Goal: Task Accomplishment & Management: Use online tool/utility

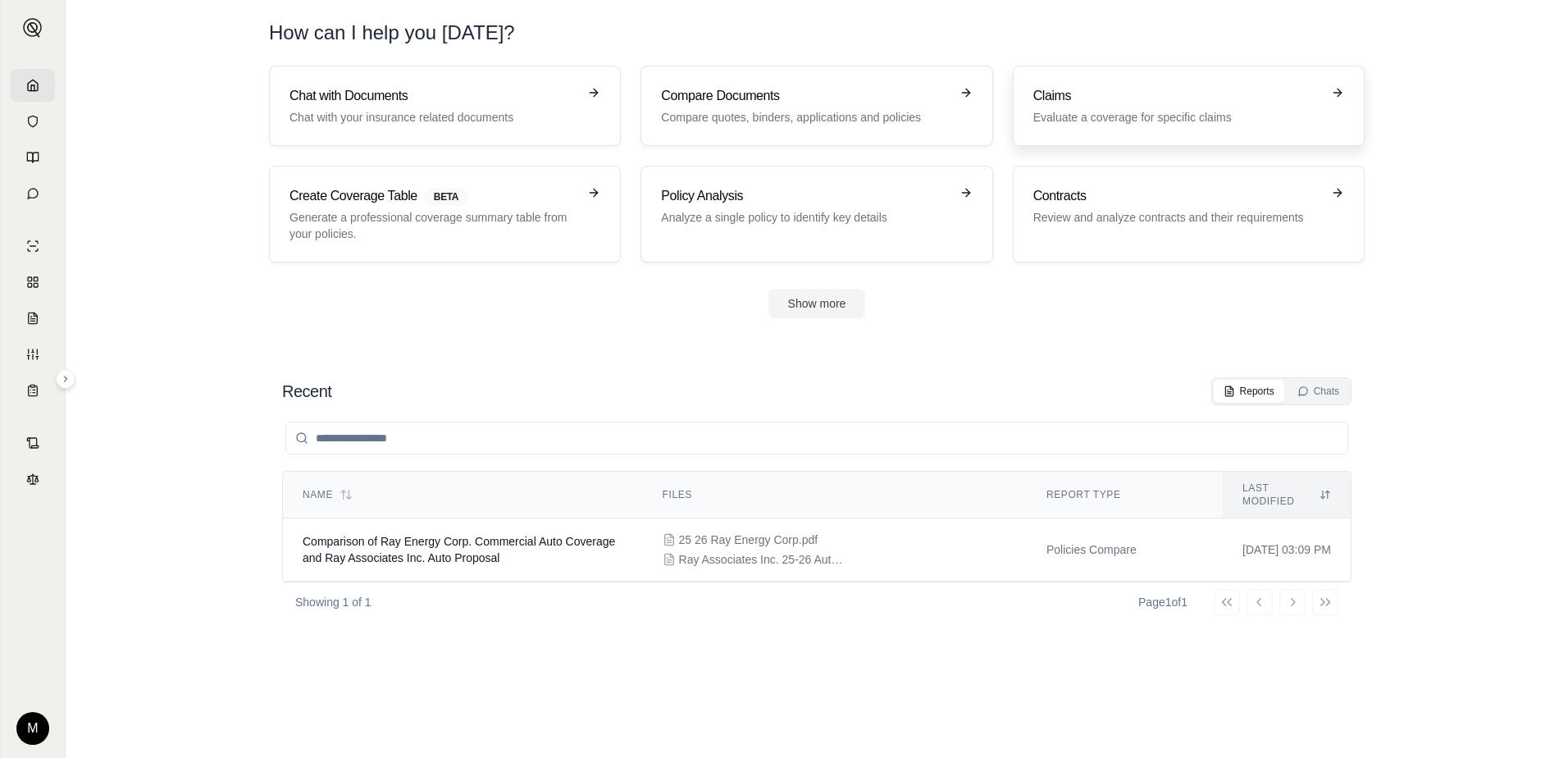
click at [1191, 122] on p "Evaluate a coverage for specific claims" at bounding box center [1177, 117] width 288 height 17
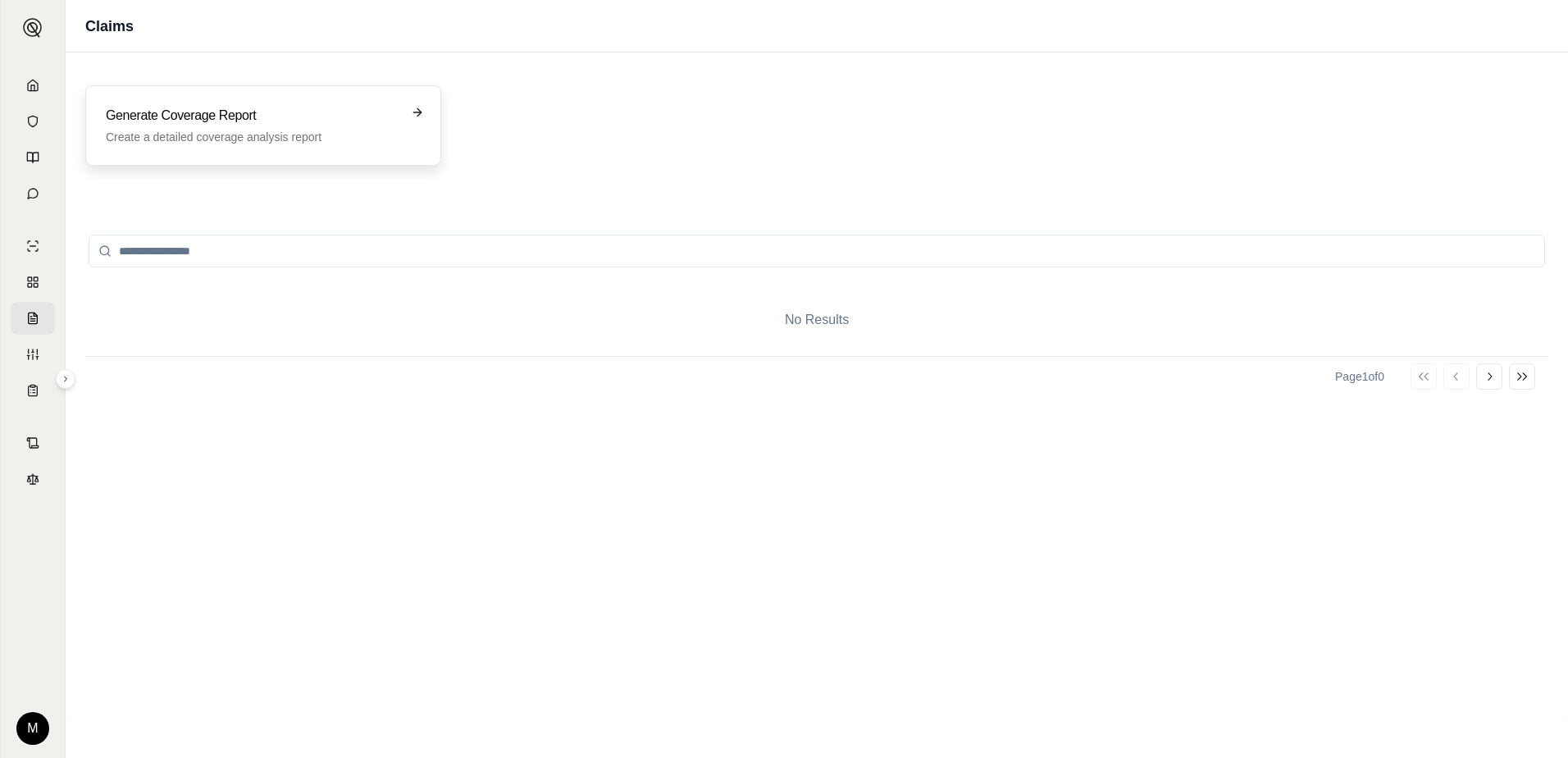
click at [401, 124] on div "Generate Coverage Report Create a detailed coverage analysis report" at bounding box center [263, 125] width 315 height 40
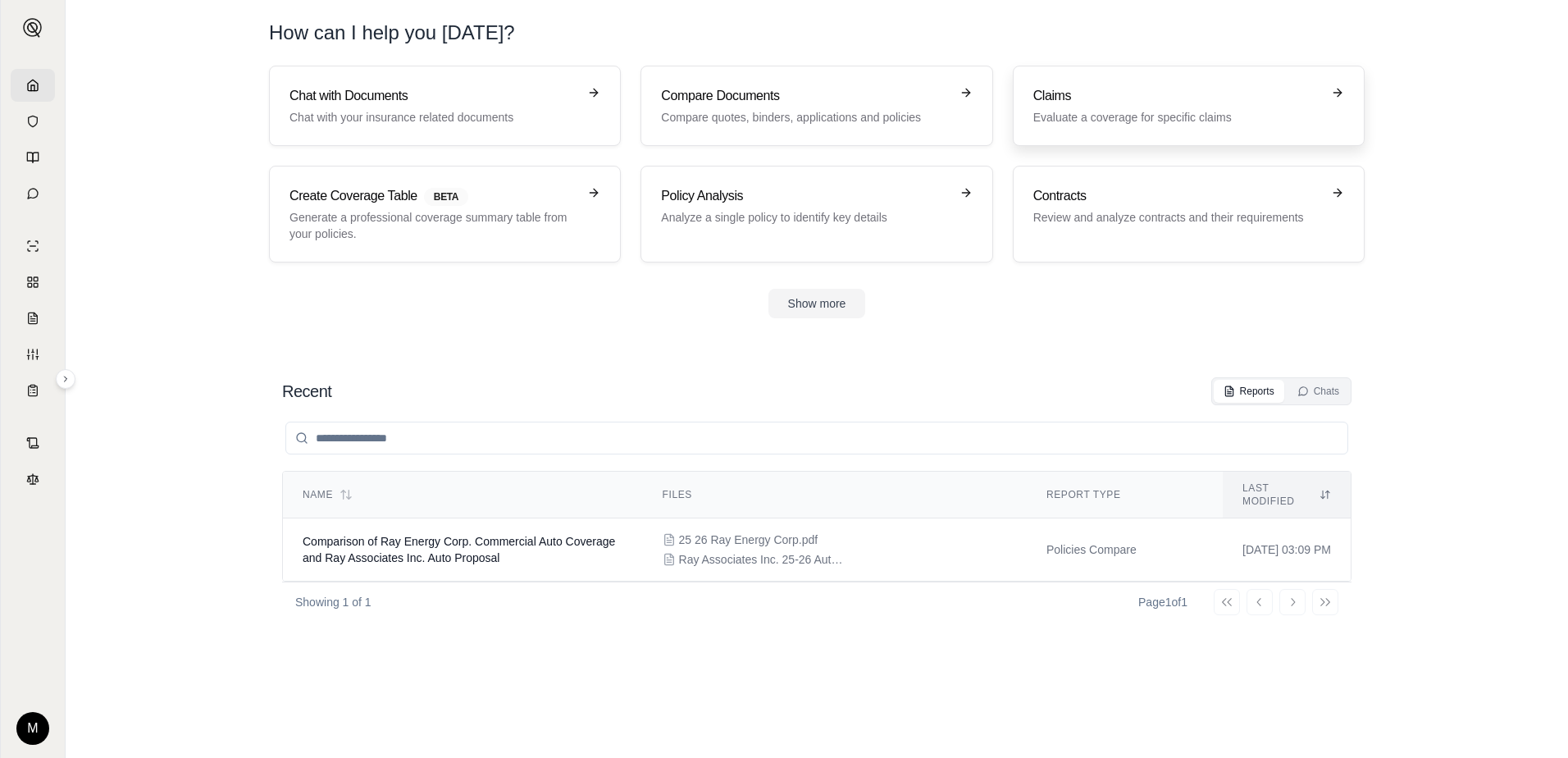
click at [1228, 126] on link "Claims Evaluate a coverage for specific claims" at bounding box center [1189, 105] width 352 height 80
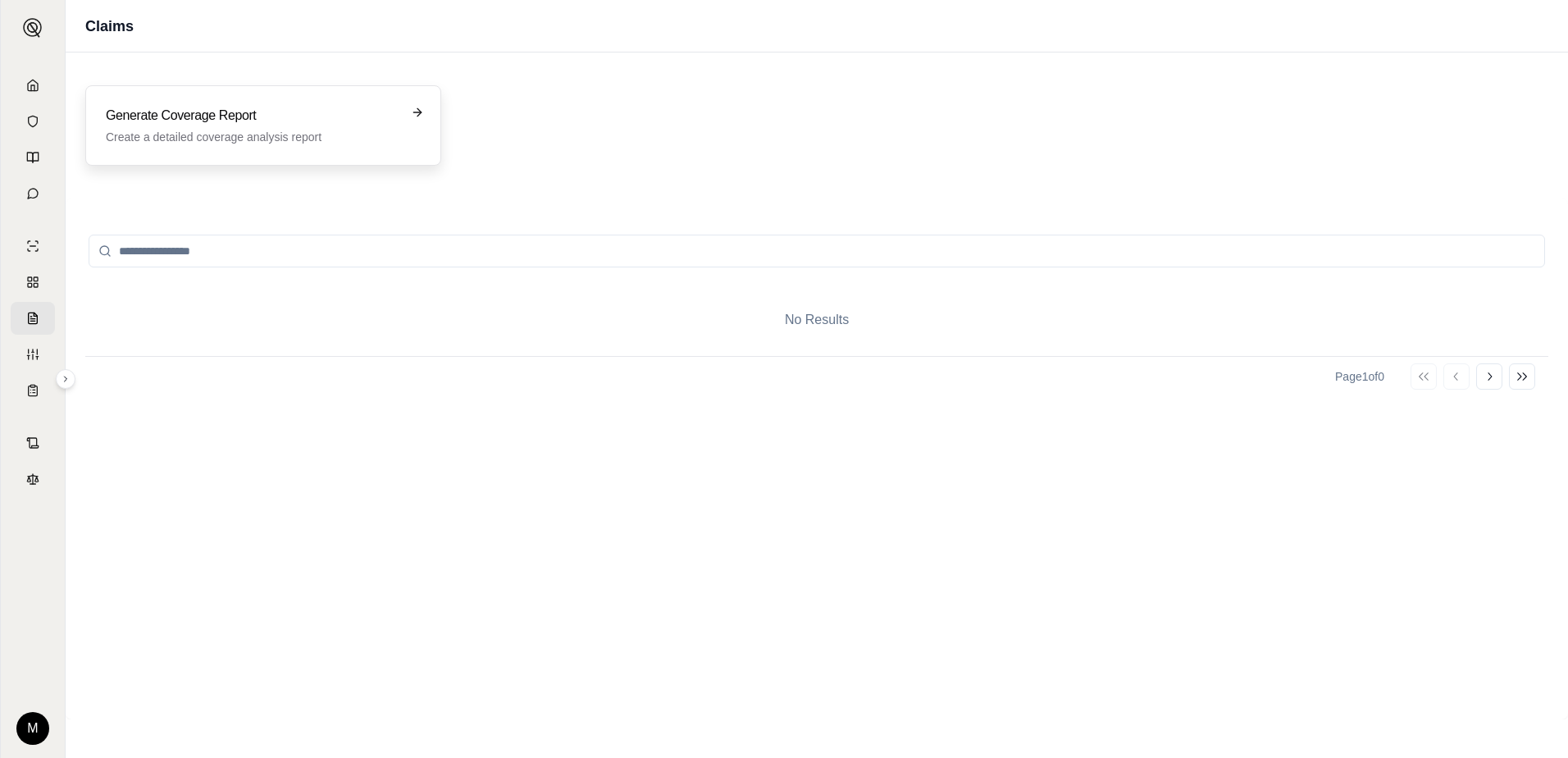
click at [386, 132] on p "Create a detailed coverage analysis report" at bounding box center [251, 137] width 292 height 17
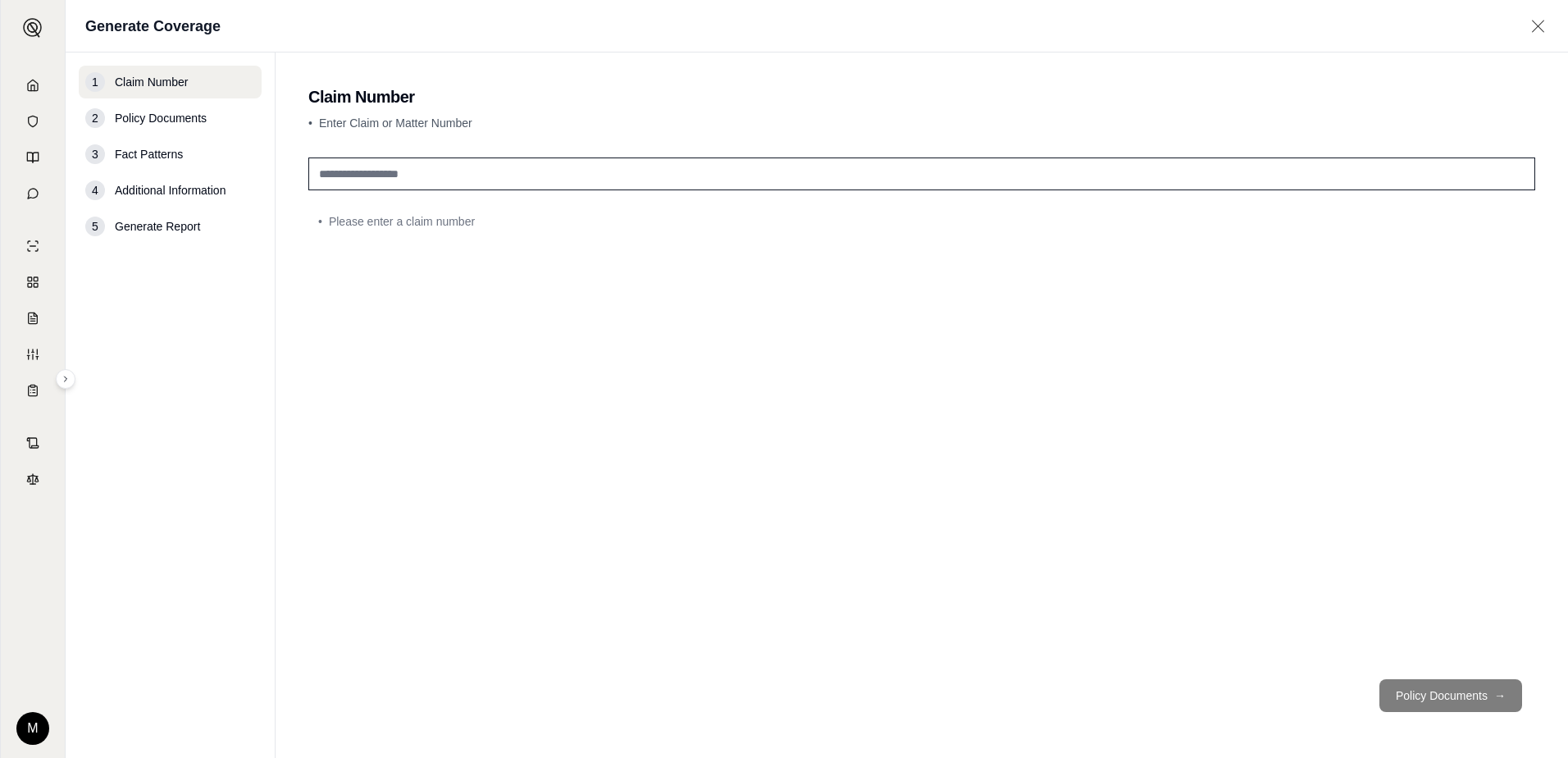
click at [484, 174] on input "text" at bounding box center [922, 173] width 1227 height 32
click at [165, 114] on span "Policy Documents" at bounding box center [160, 118] width 92 height 17
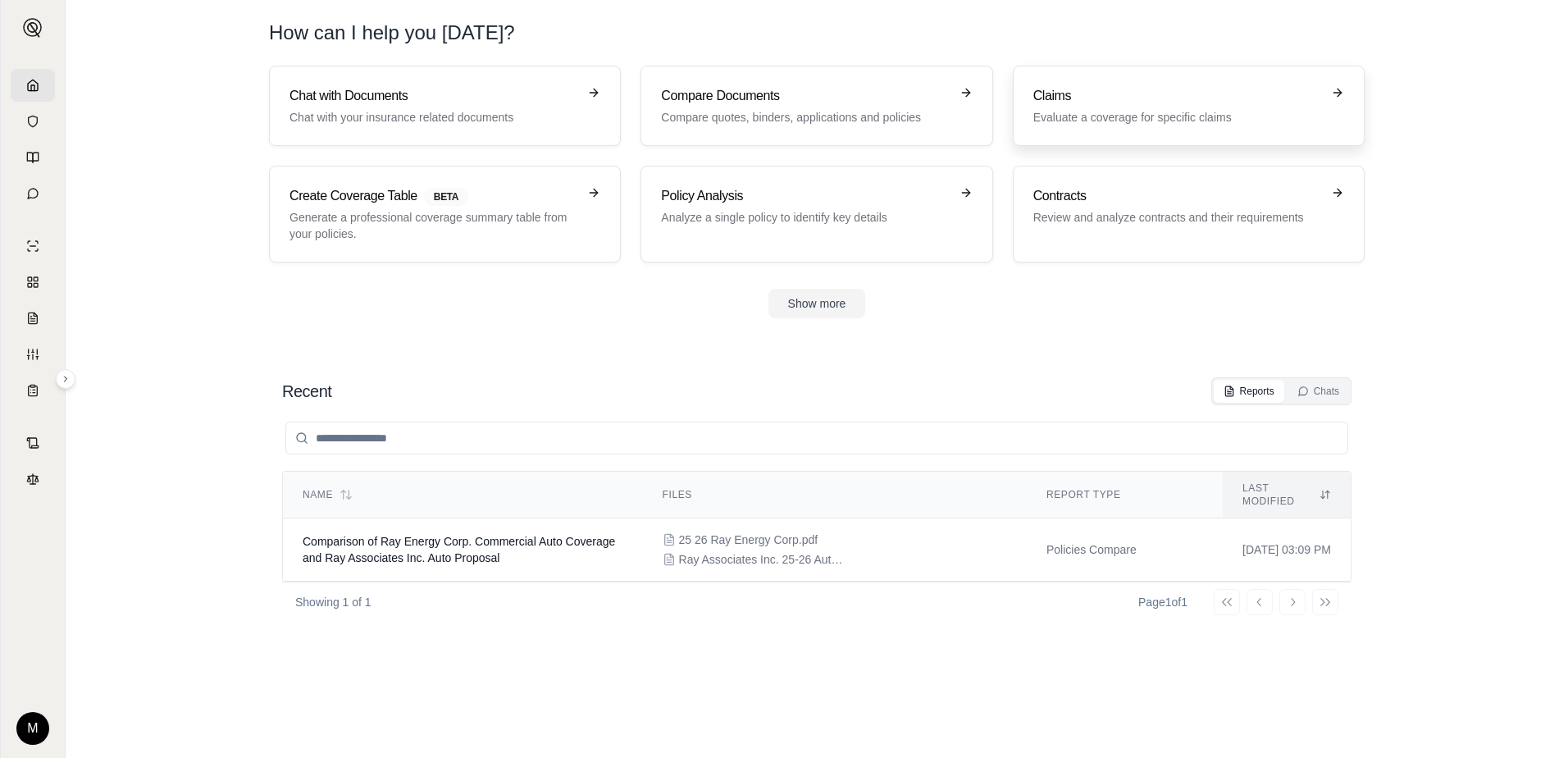
click at [1118, 94] on h3 "Claims" at bounding box center [1177, 95] width 288 height 19
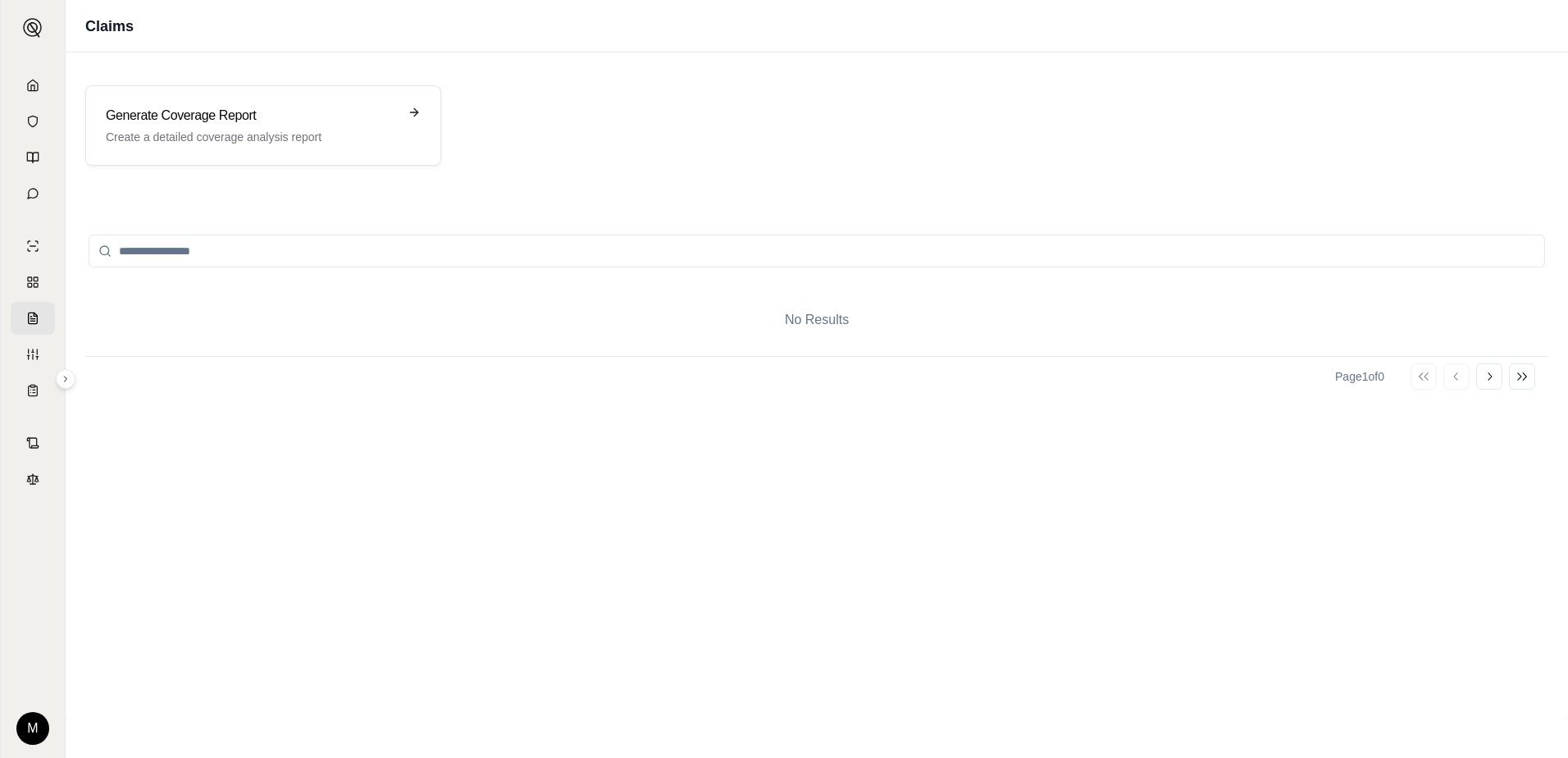
click at [598, 262] on input "search" at bounding box center [816, 251] width 1456 height 32
